Goal: Navigation & Orientation: Find specific page/section

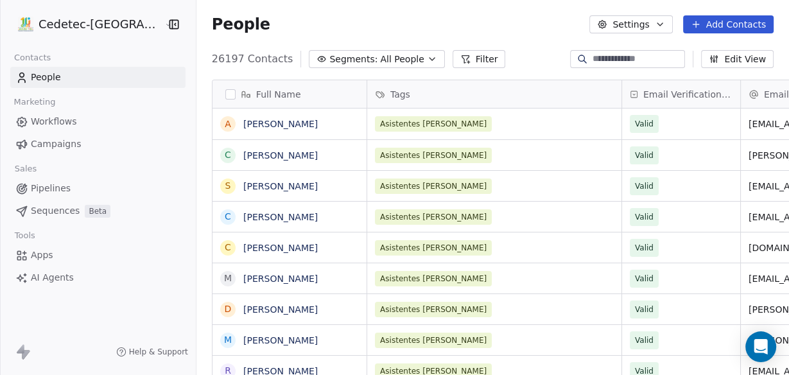
scroll to position [321, 607]
click at [42, 139] on span "Campaigns" at bounding box center [56, 143] width 50 height 13
